Goal: Navigation & Orientation: Find specific page/section

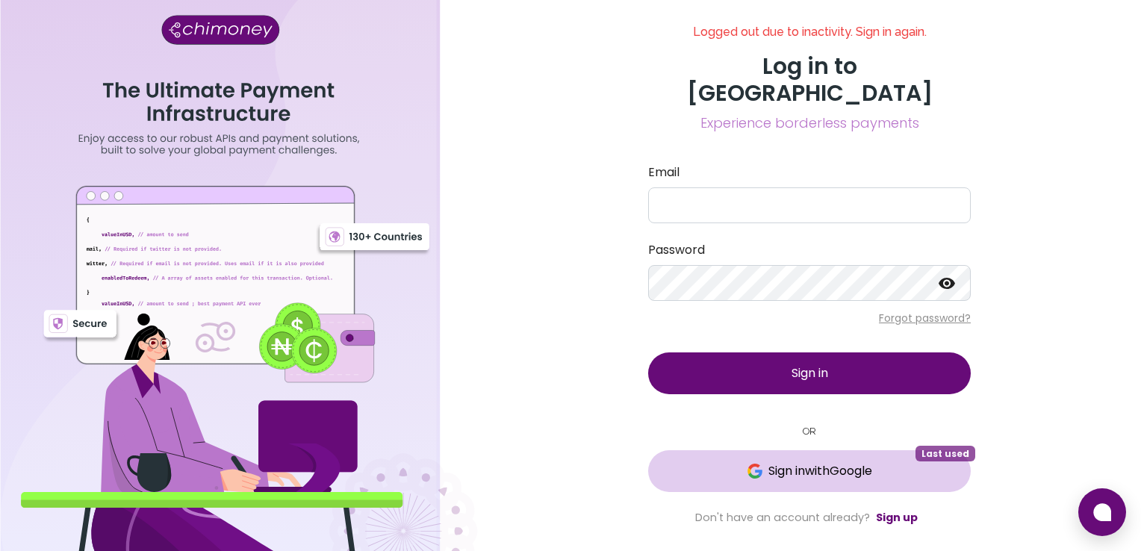
click at [803, 462] on span "Sign in with Google" at bounding box center [820, 471] width 104 height 18
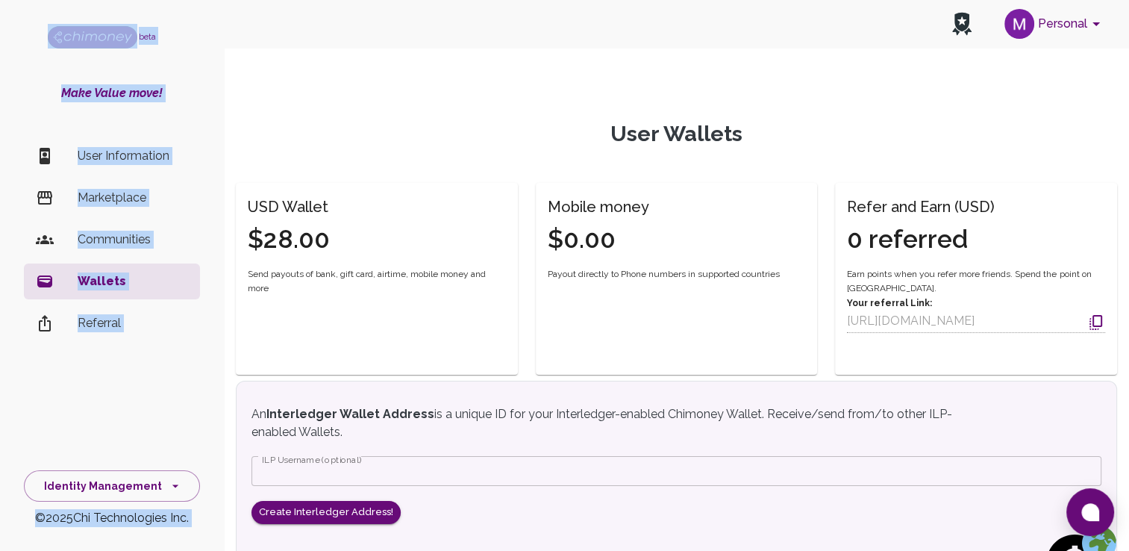
drag, startPoint x: 436, startPoint y: 47, endPoint x: 461, endPoint y: 113, distance: 70.9
click at [461, 113] on div "Personal beta Make Value move! User Information Marketplace Communities Wallets…" at bounding box center [564, 363] width 1129 height 726
click at [461, 113] on div "User Wallets USD Wallet $28.00 Send payouts of bank, gift card, airtime, mobile…" at bounding box center [677, 381] width 882 height 593
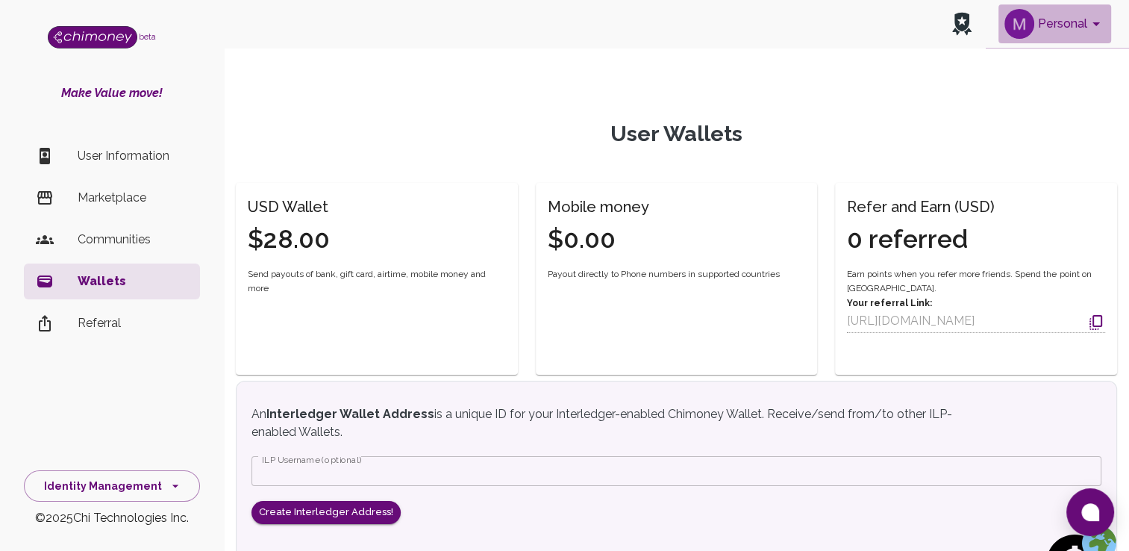
click at [1104, 28] on icon "account of current user" at bounding box center [1097, 24] width 18 height 18
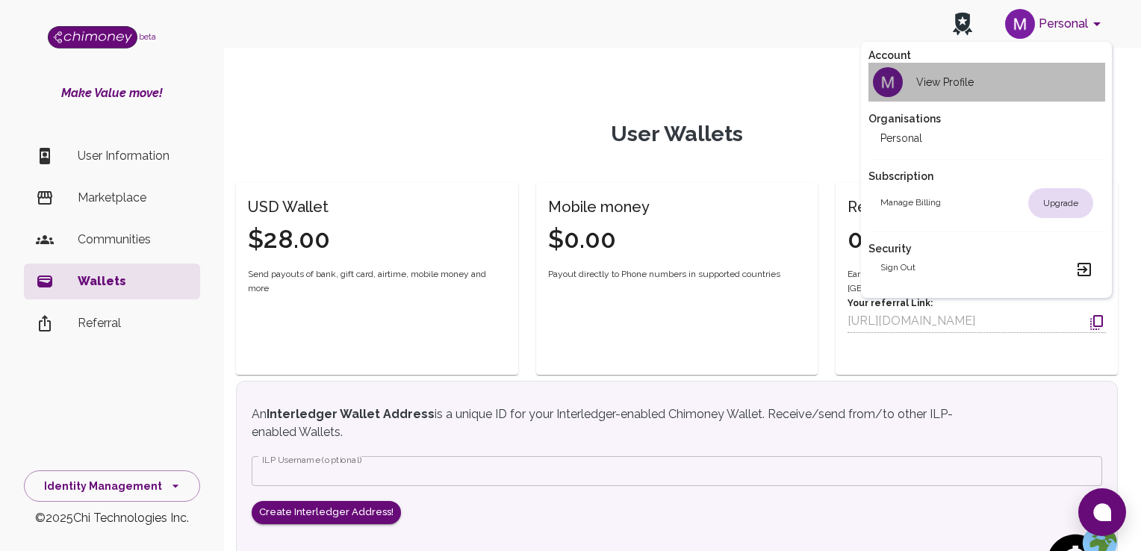
click at [957, 92] on div "View Profile" at bounding box center [926, 82] width 93 height 30
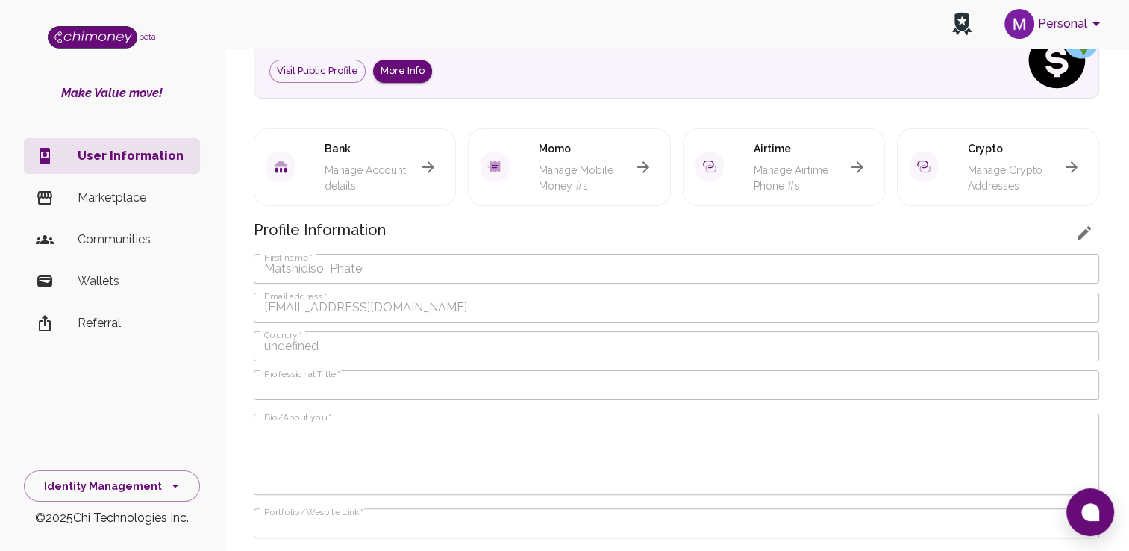
scroll to position [278, 0]
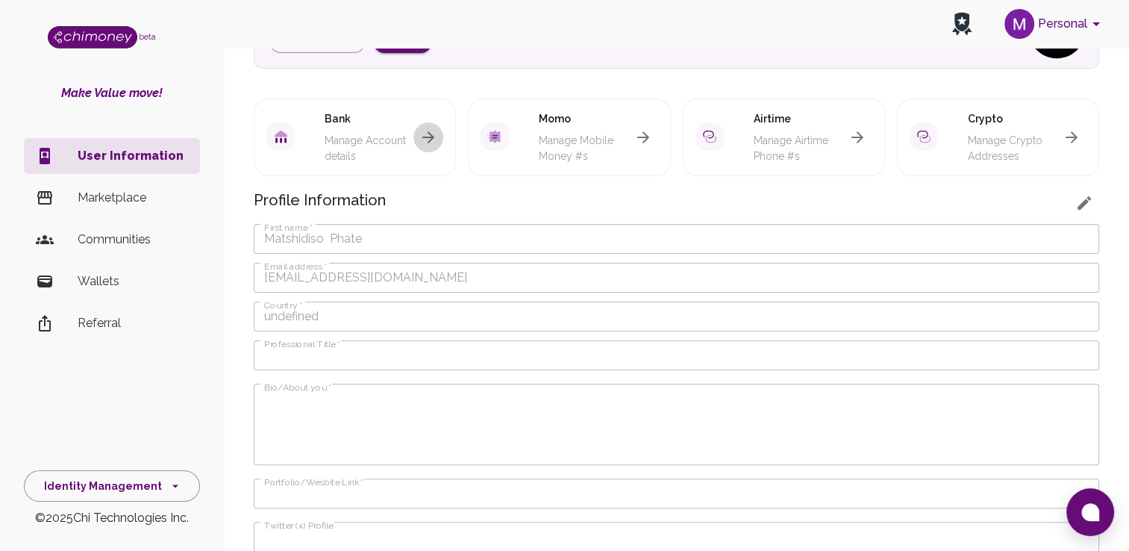
click at [430, 133] on icon "button" at bounding box center [429, 137] width 12 height 12
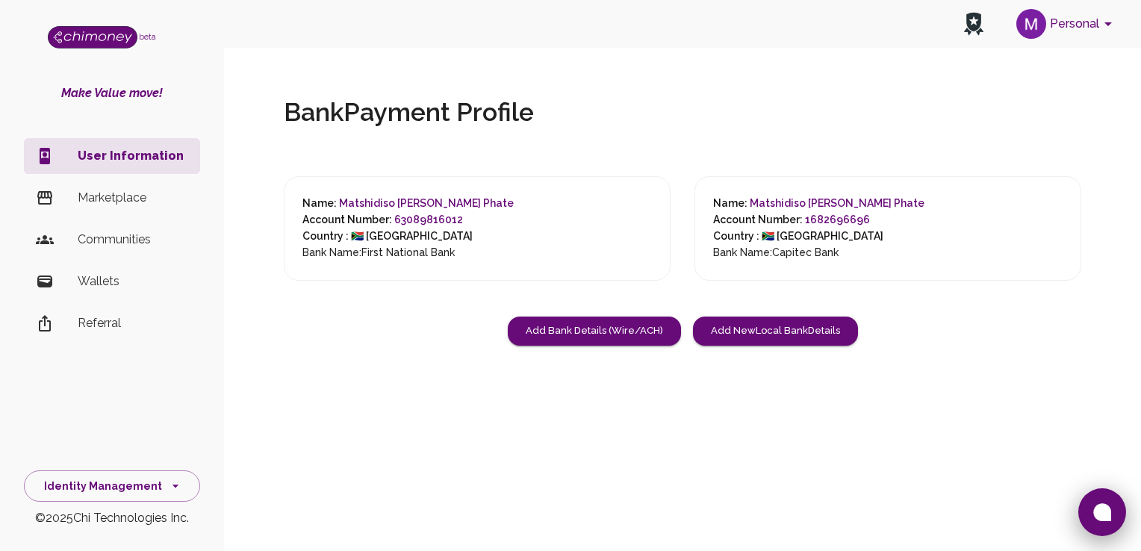
click at [1088, 493] on button at bounding box center [1102, 512] width 48 height 48
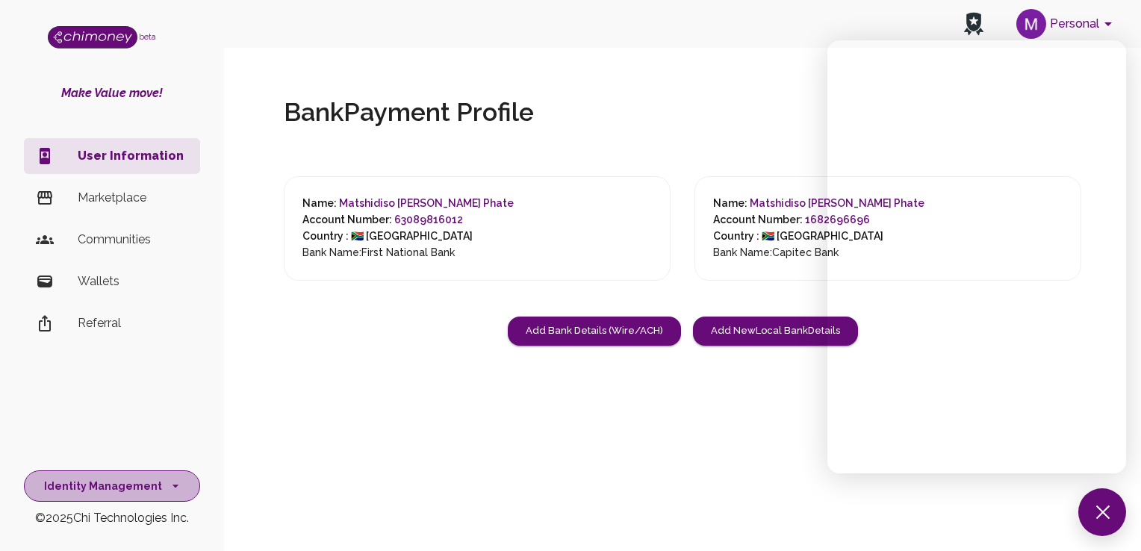
click at [128, 490] on button "Identity Management" at bounding box center [112, 486] width 176 height 32
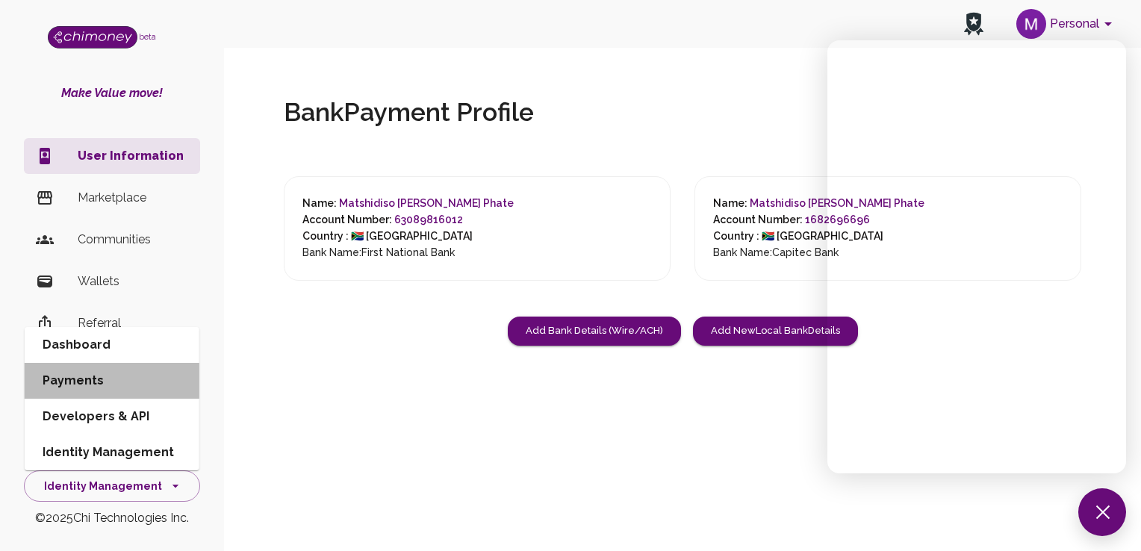
click at [78, 379] on li "Payments" at bounding box center [112, 381] width 175 height 36
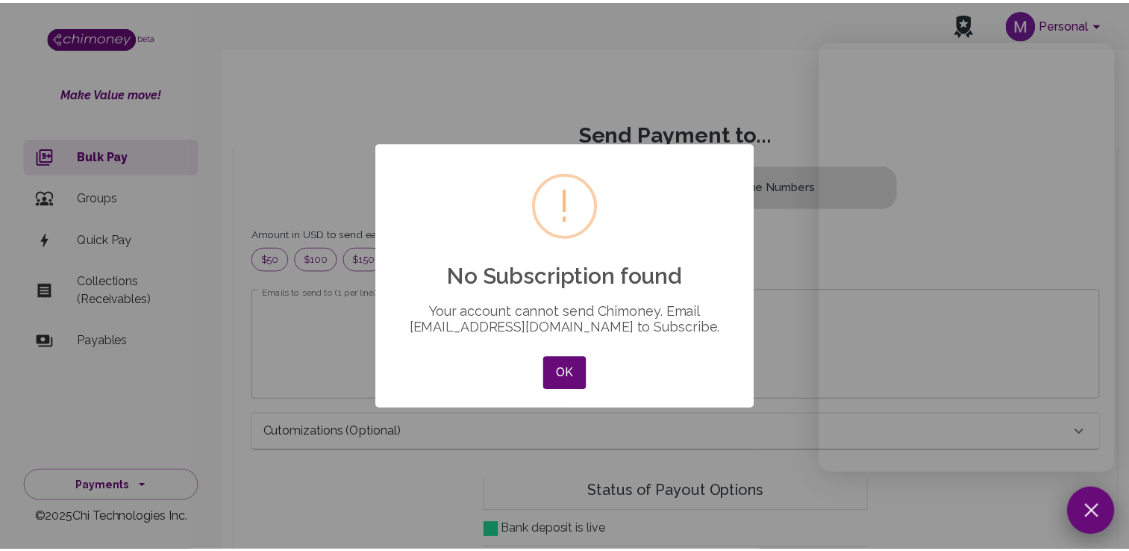
scroll to position [181, 820]
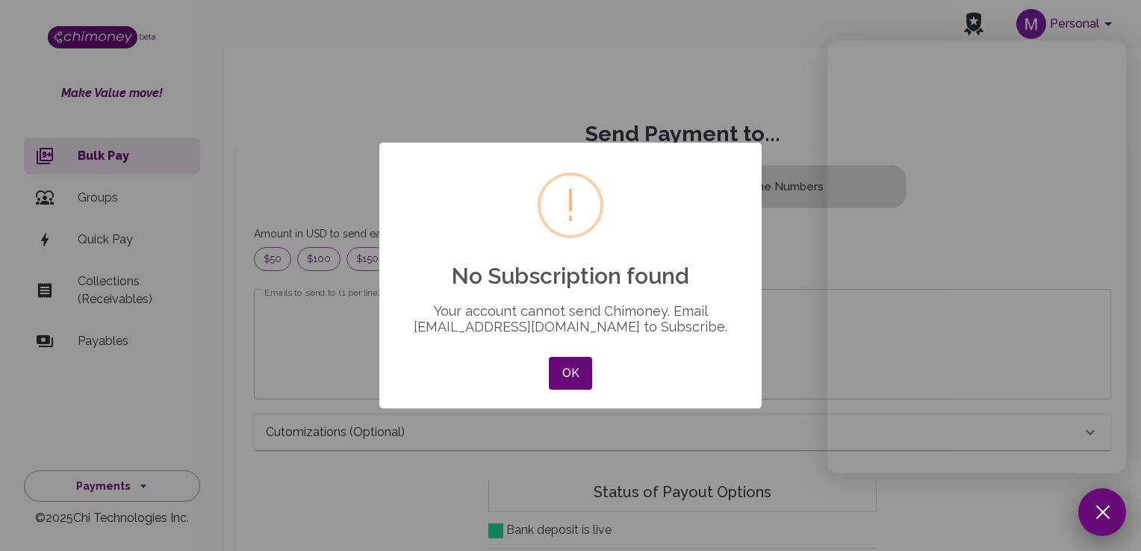
click at [1093, 523] on button at bounding box center [1102, 512] width 48 height 48
drag, startPoint x: 461, startPoint y: 327, endPoint x: 593, endPoint y: 331, distance: 131.5
click at [593, 331] on div "Your account cannot send Chimoney. Email support@chimoney.io to Subscribe." at bounding box center [570, 318] width 339 height 31
click at [585, 383] on button "OK" at bounding box center [570, 373] width 43 height 33
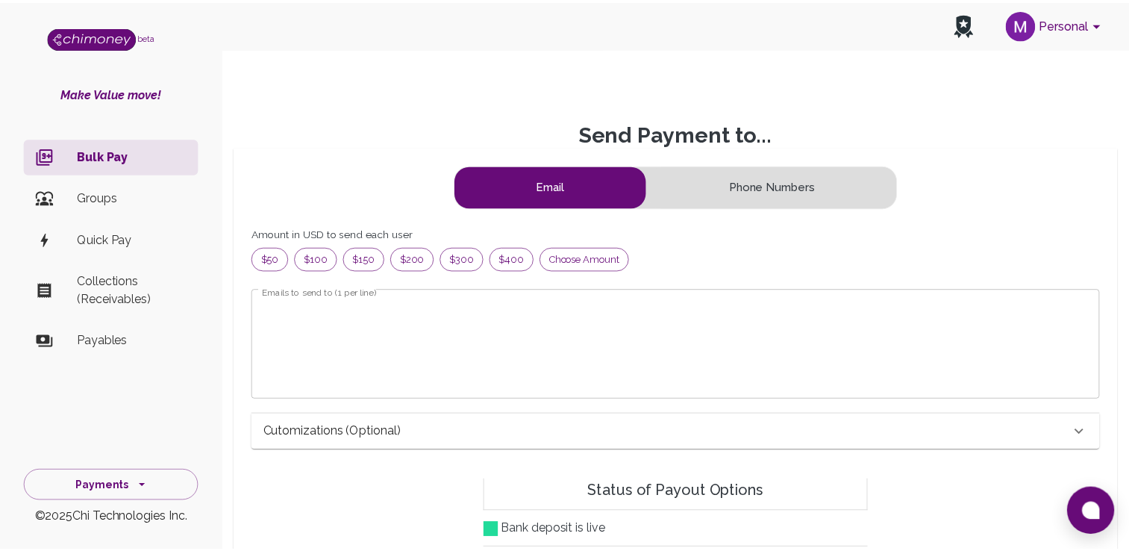
scroll to position [181, 809]
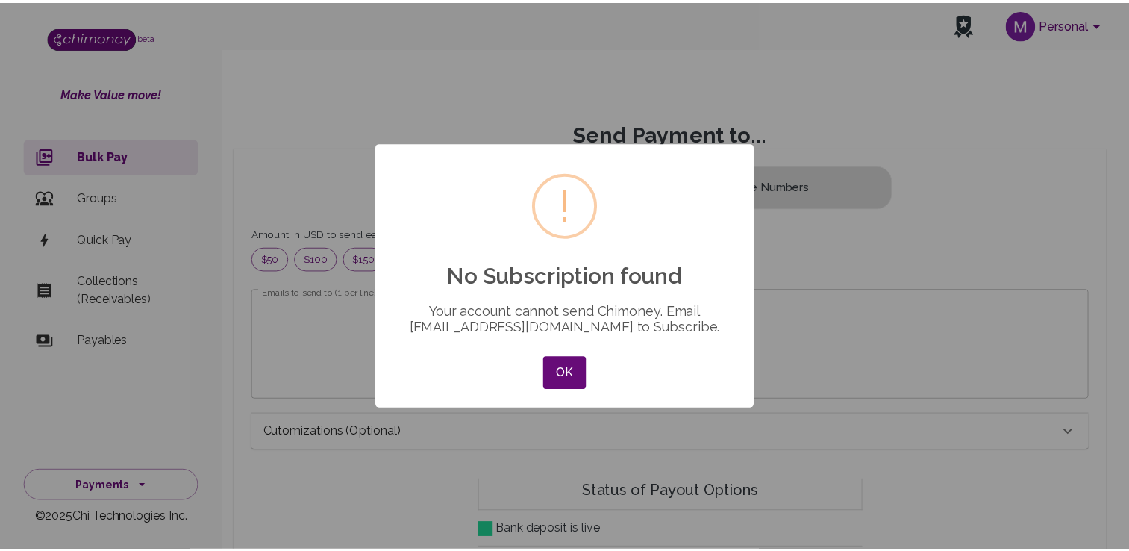
scroll to position [181, 809]
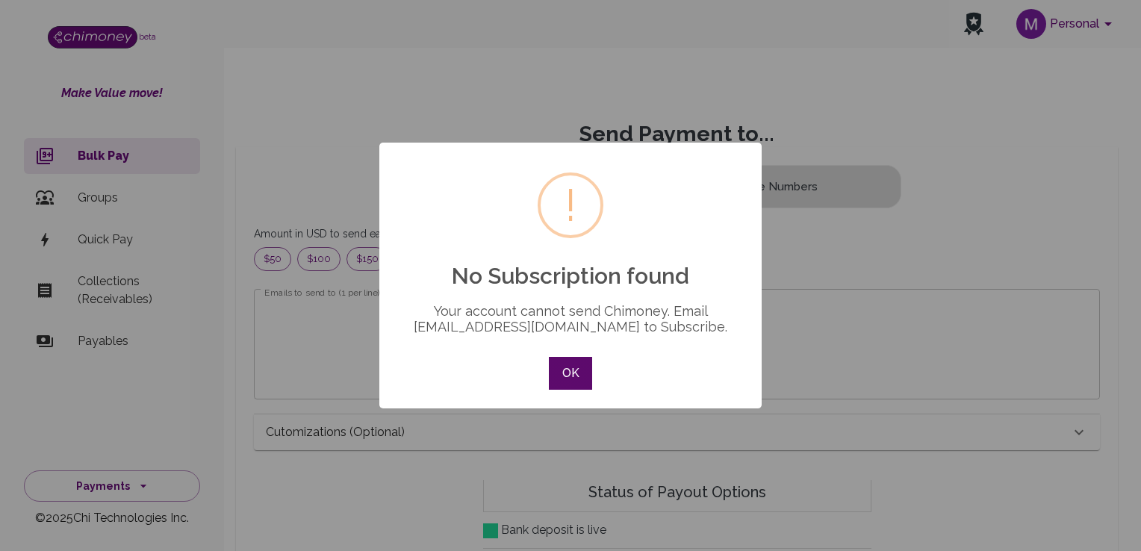
click at [576, 378] on button "OK" at bounding box center [570, 373] width 43 height 33
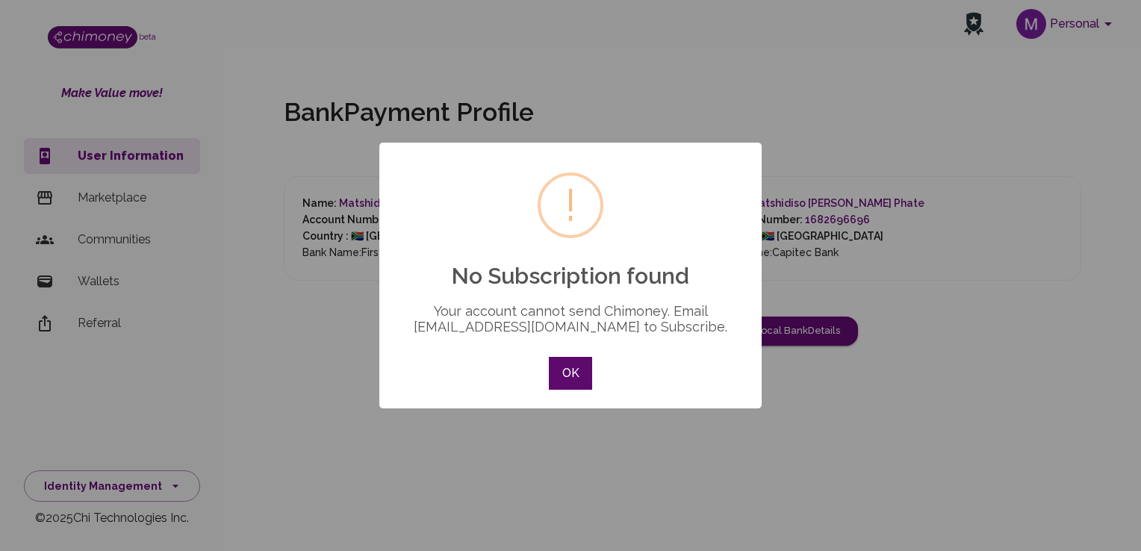
click at [585, 383] on button "OK" at bounding box center [570, 373] width 43 height 33
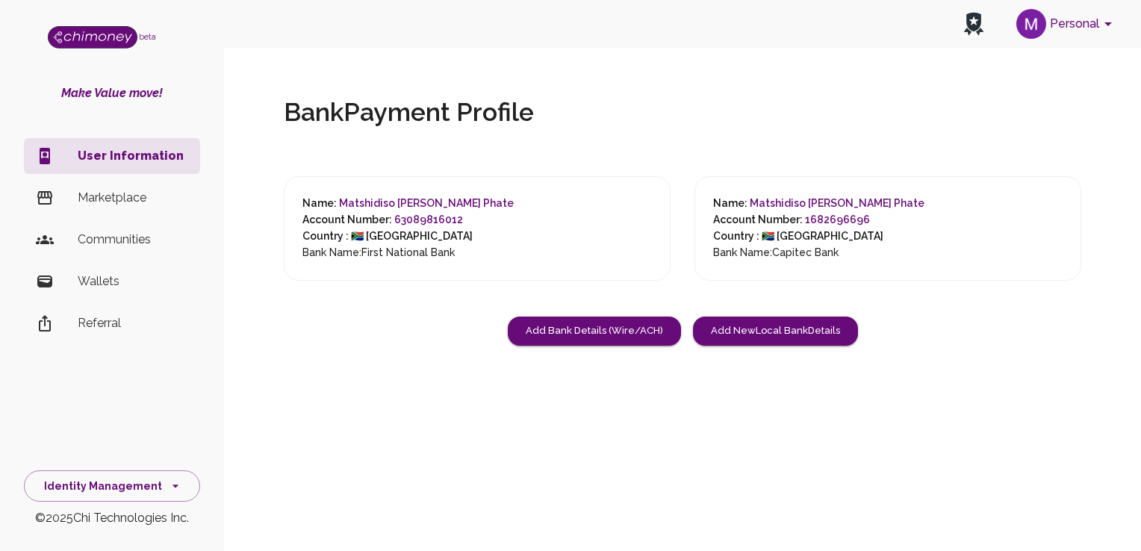
click at [116, 278] on p "Wallets" at bounding box center [133, 281] width 110 height 18
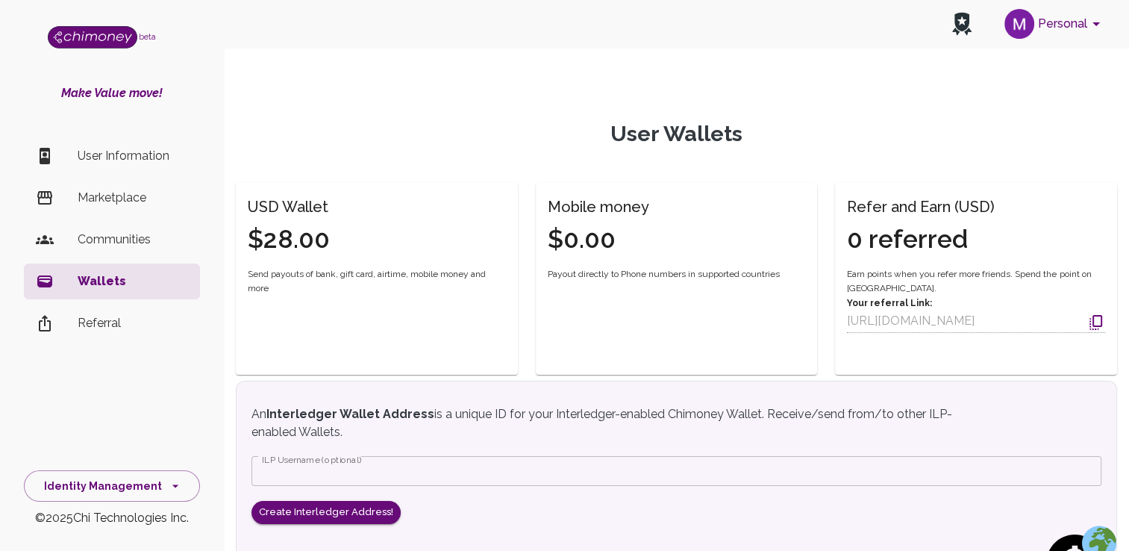
click at [109, 163] on p "User Information" at bounding box center [133, 156] width 110 height 18
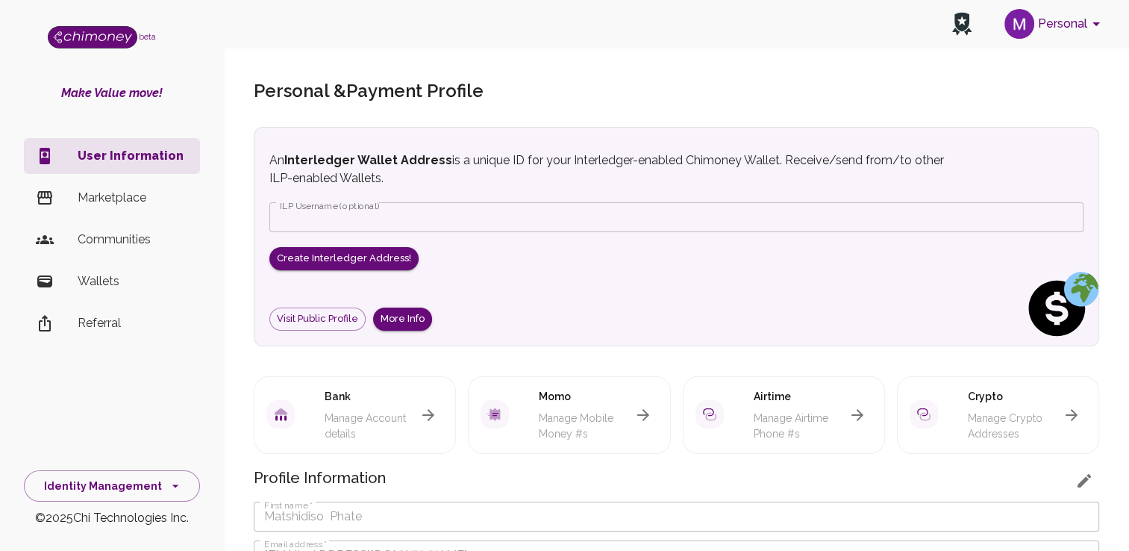
scroll to position [482, 0]
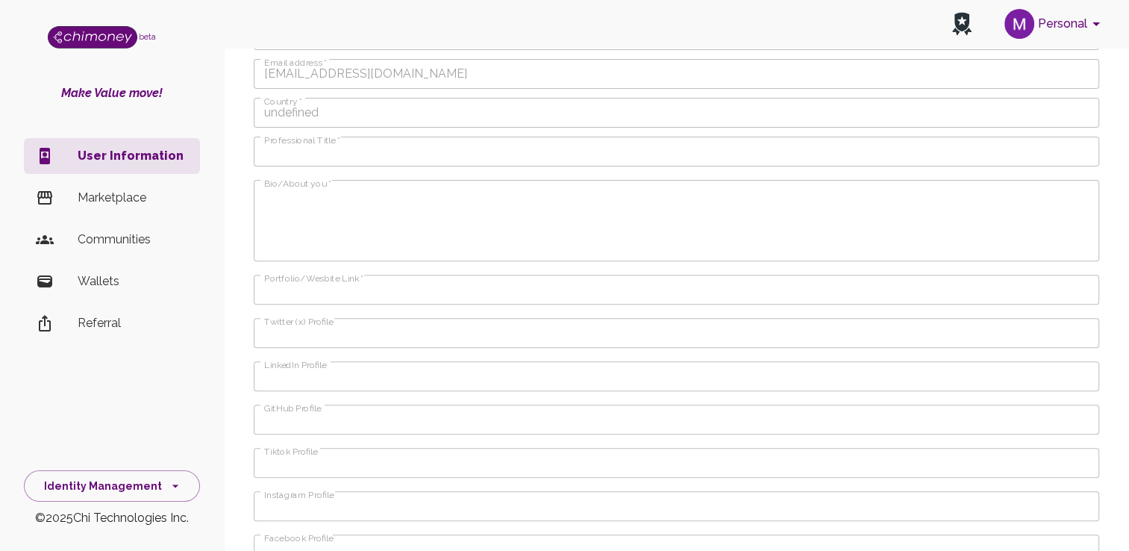
click at [117, 214] on li "Marketplace" at bounding box center [112, 198] width 176 height 36
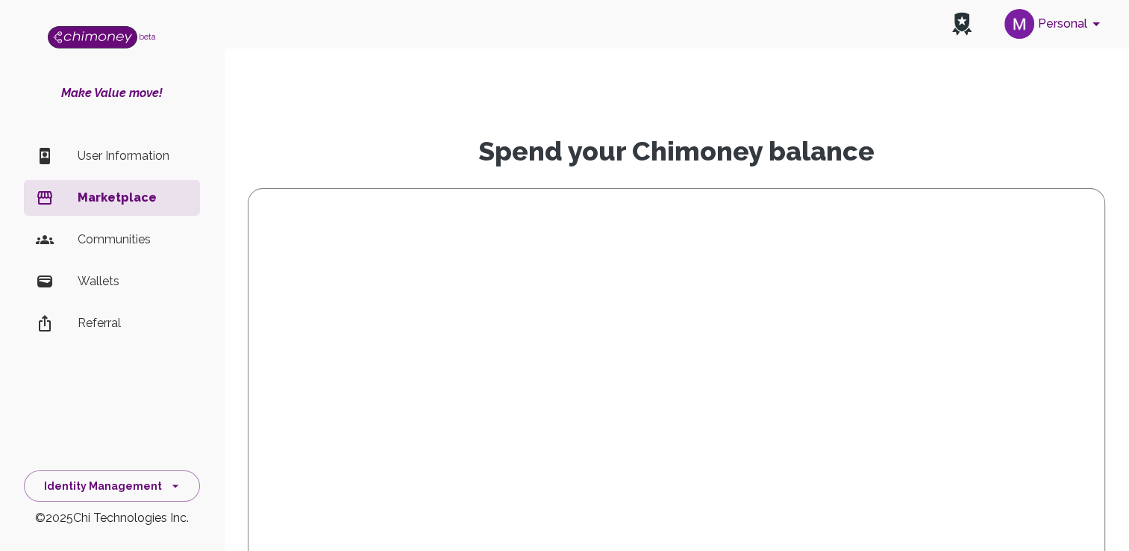
click at [113, 285] on p "Wallets" at bounding box center [133, 281] width 110 height 18
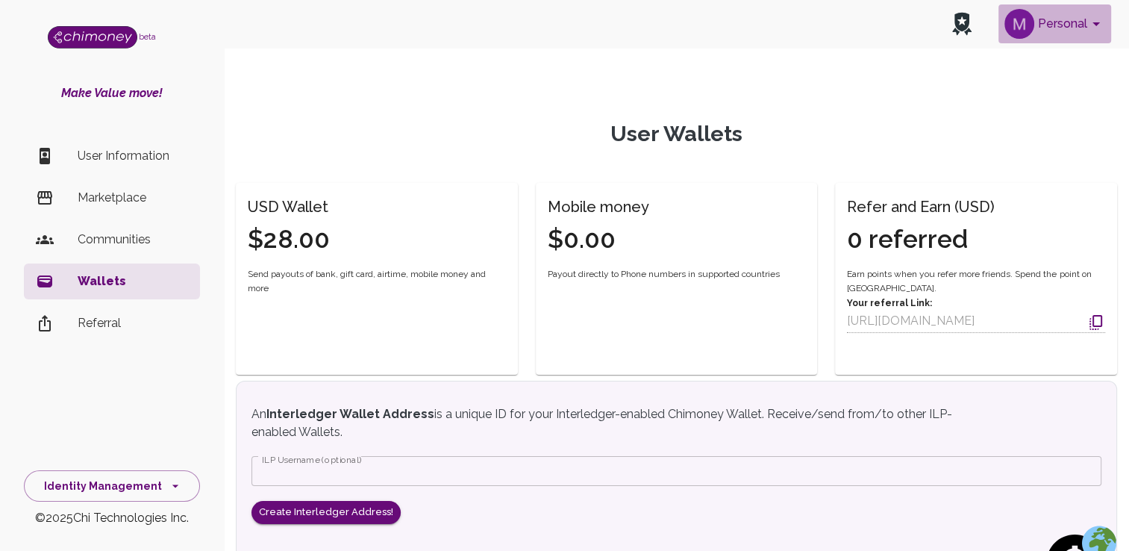
click at [1060, 28] on button "Personal" at bounding box center [1055, 23] width 113 height 39
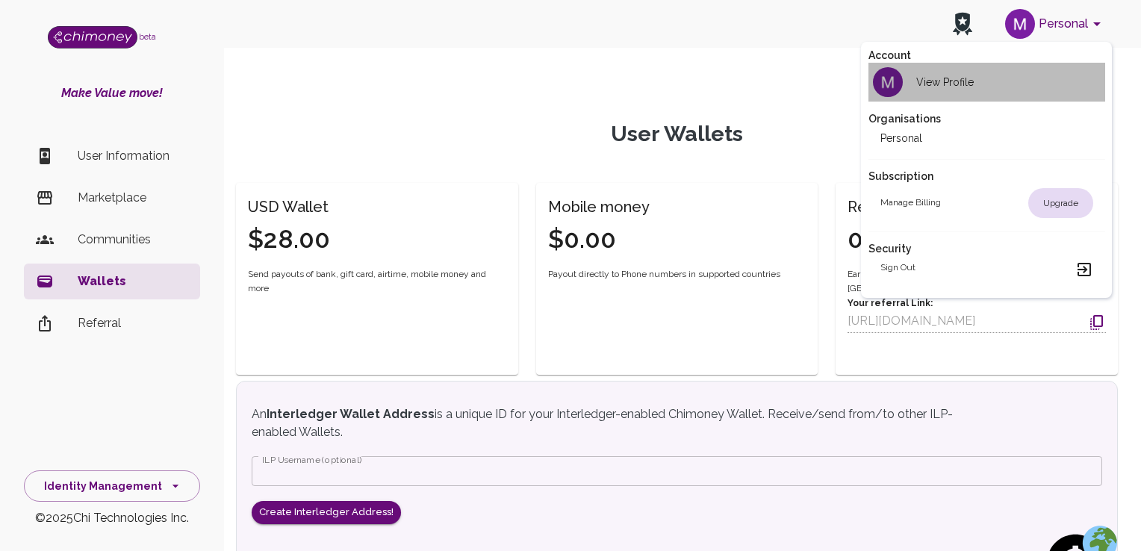
click at [950, 94] on div "View Profile" at bounding box center [926, 82] width 93 height 30
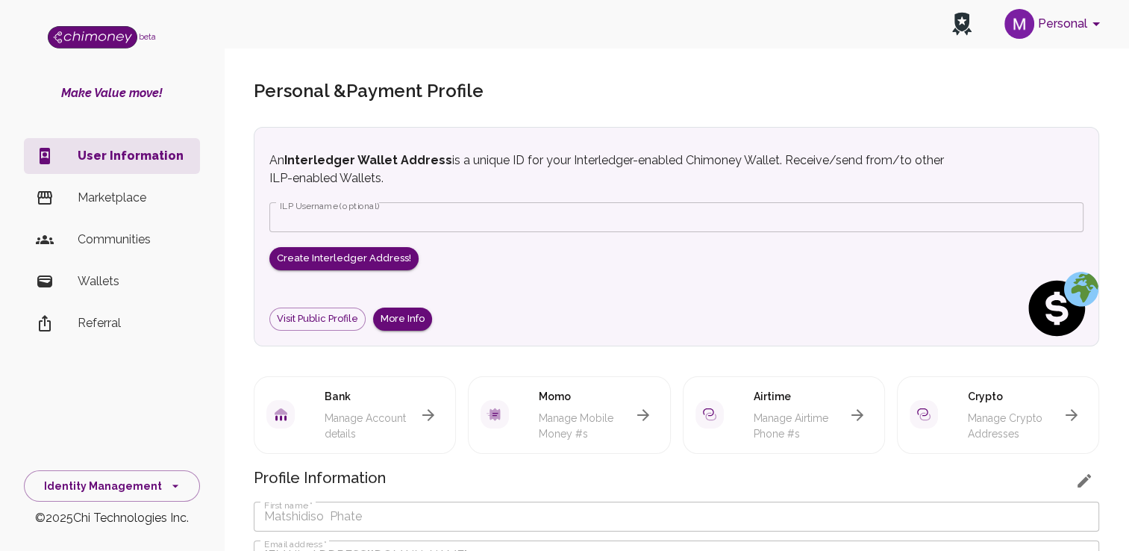
scroll to position [482, 0]
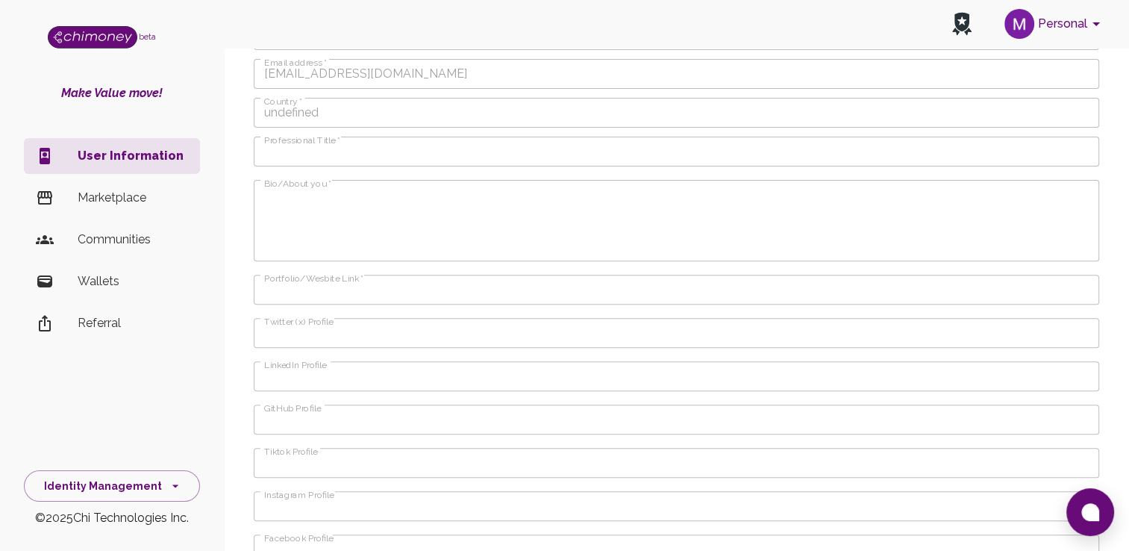
click at [102, 320] on p "Referral" at bounding box center [133, 323] width 110 height 18
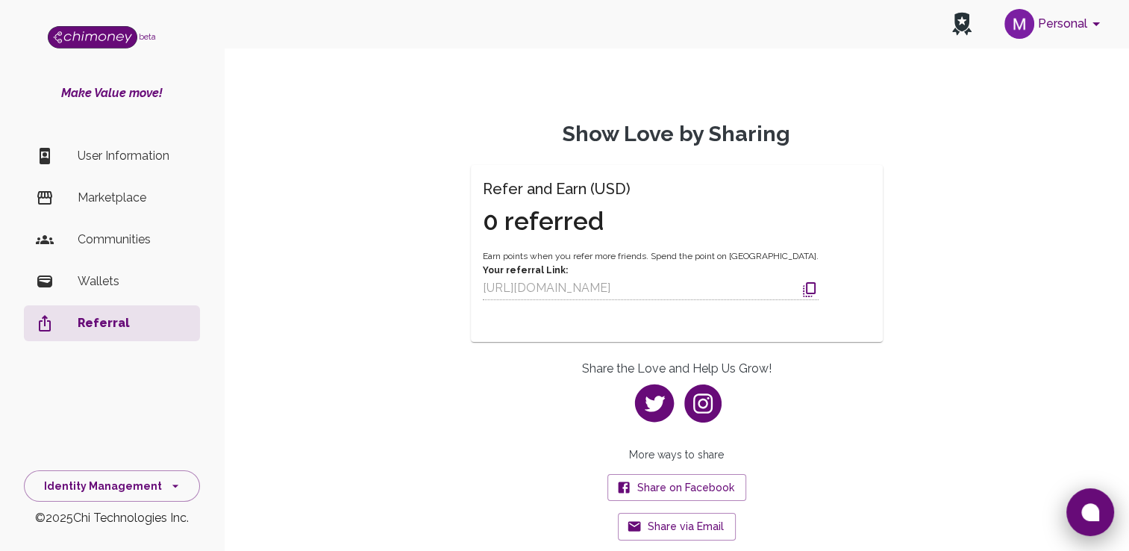
click at [1104, 517] on button at bounding box center [1091, 512] width 48 height 48
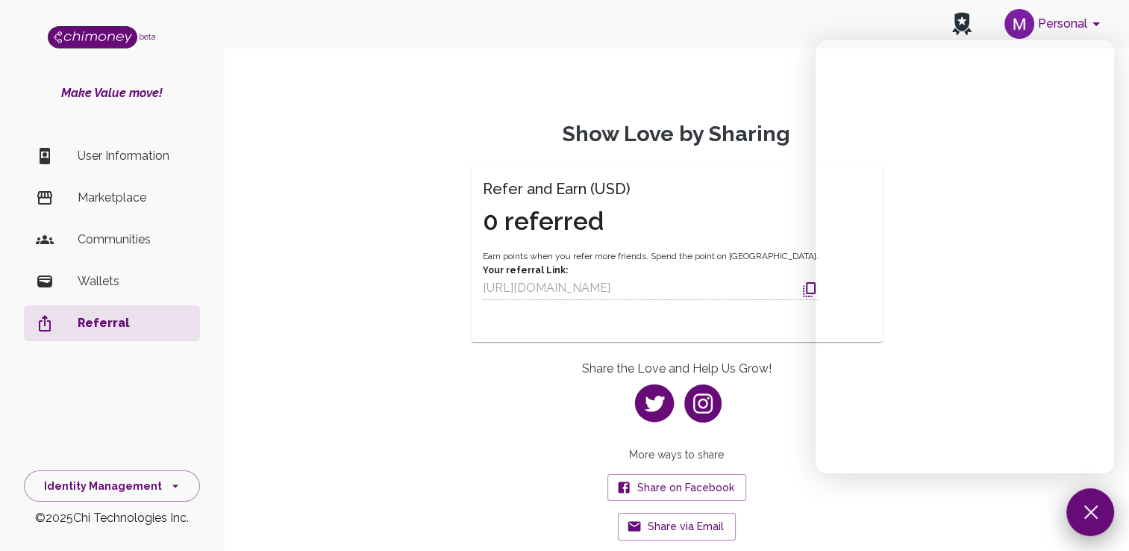
click at [1091, 515] on button at bounding box center [1091, 512] width 48 height 48
